Goal: Task Accomplishment & Management: Complete application form

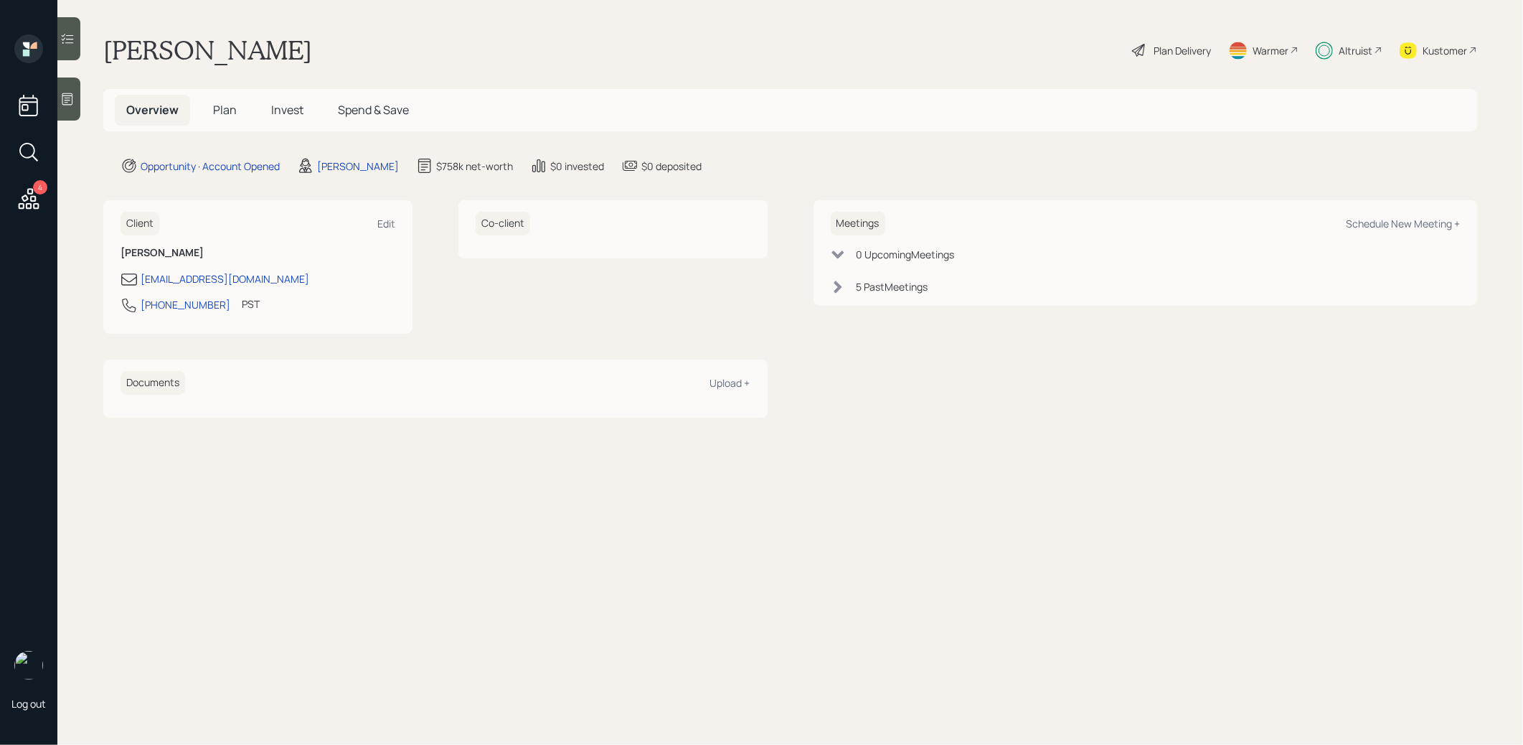
click at [227, 113] on span "Plan" at bounding box center [225, 110] width 24 height 16
